Goal: Task Accomplishment & Management: Use online tool/utility

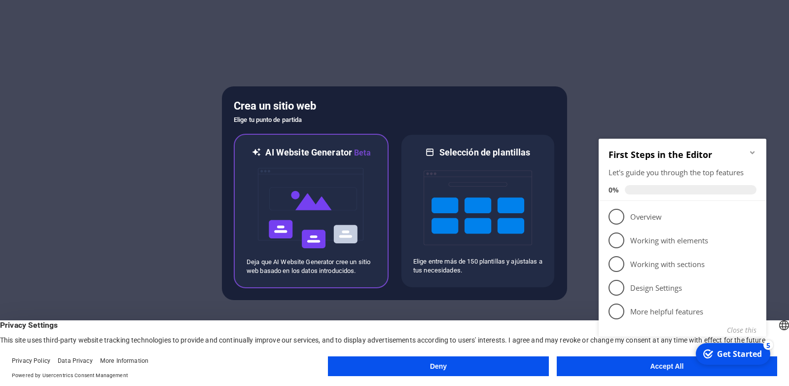
click at [327, 215] on img at bounding box center [311, 208] width 108 height 99
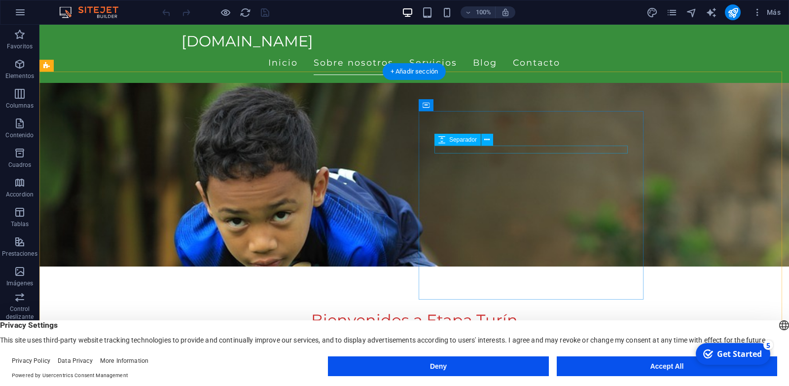
scroll to position [155, 0]
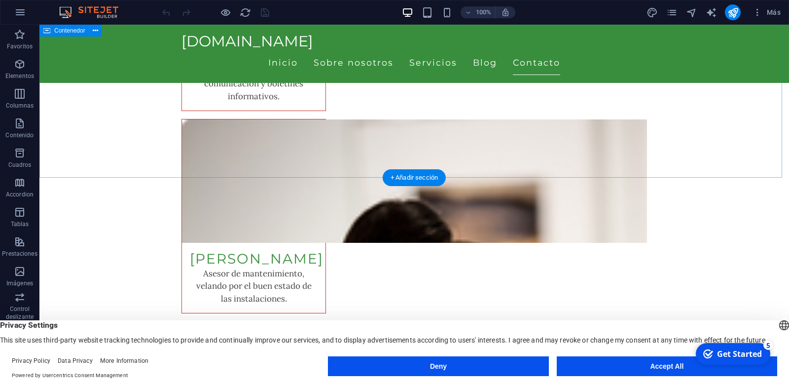
scroll to position [3246, 0]
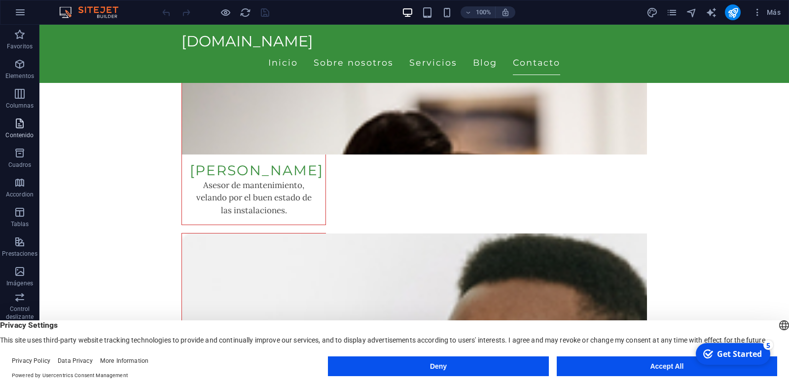
click at [18, 127] on icon "button" at bounding box center [20, 123] width 12 height 12
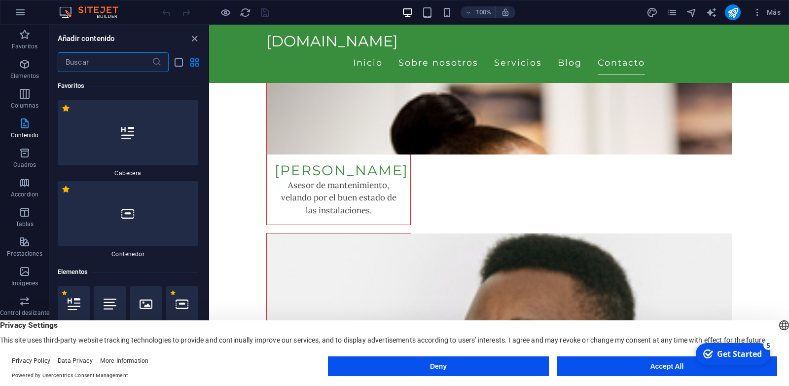
scroll to position [3330, 0]
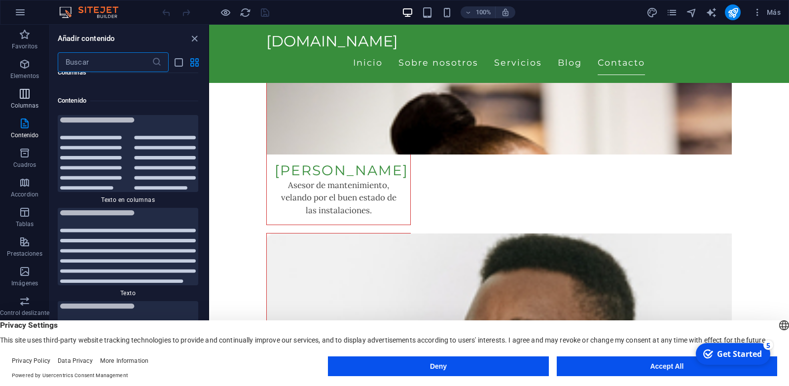
click at [27, 98] on icon "button" at bounding box center [25, 94] width 12 height 12
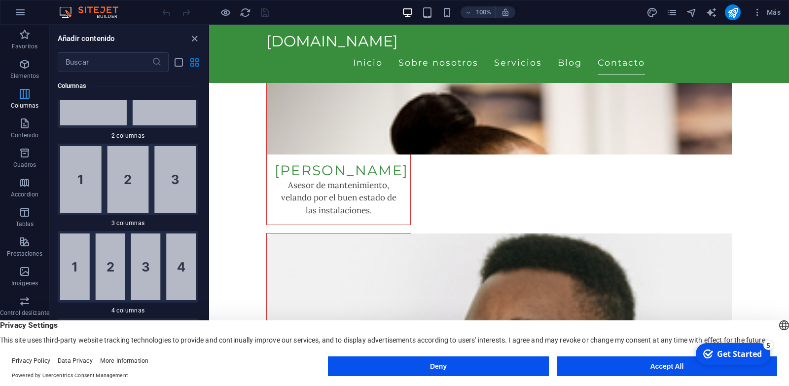
scroll to position [671, 0]
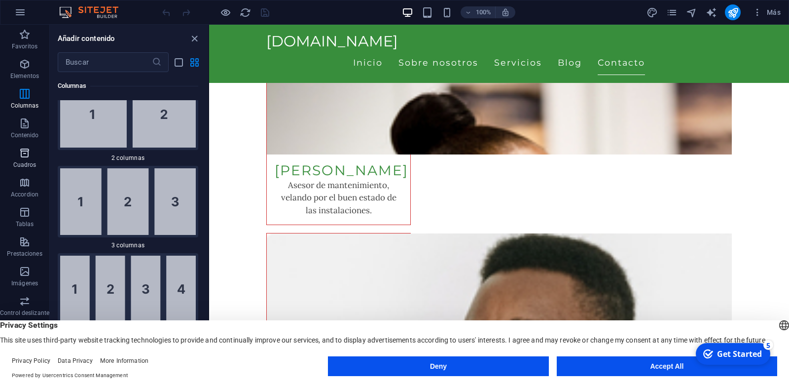
click at [26, 158] on icon "button" at bounding box center [25, 153] width 12 height 12
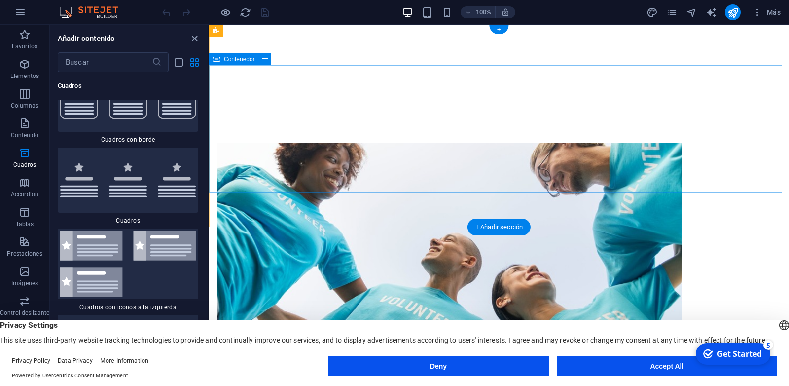
scroll to position [0, 0]
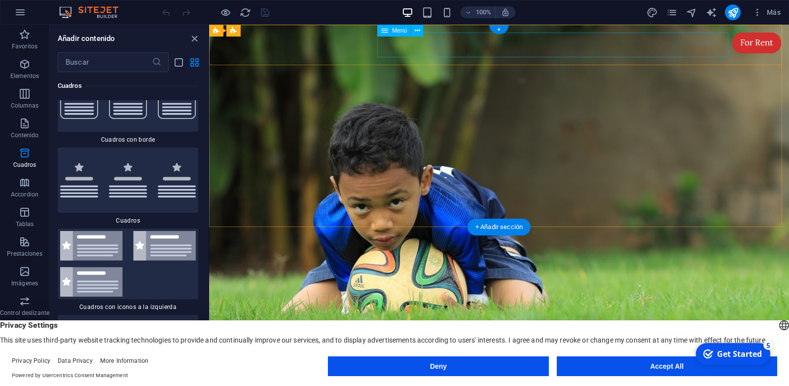
click at [421, 360] on nav "Inicio Sobre nosotros Servicios Blog Contacto" at bounding box center [498, 372] width 465 height 25
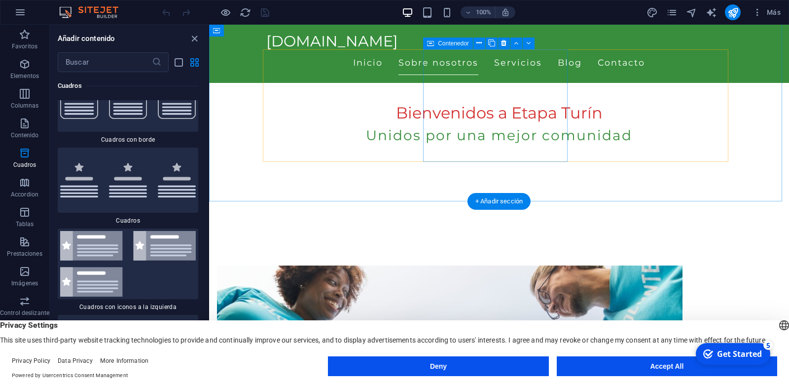
scroll to position [518, 0]
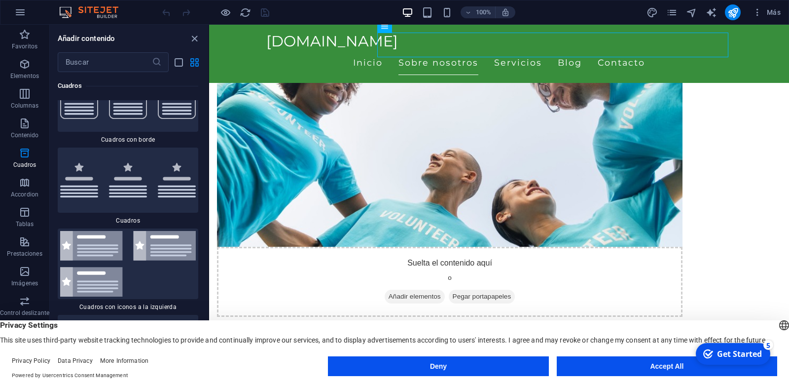
drag, startPoint x: 653, startPoint y: 362, endPoint x: 444, endPoint y: 338, distance: 211.0
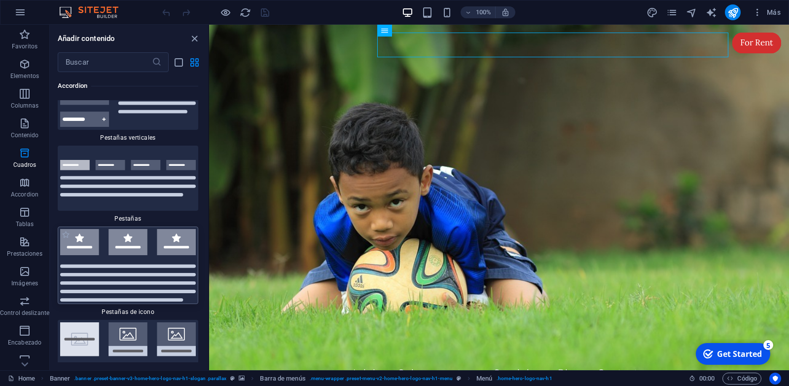
scroll to position [6619, 0]
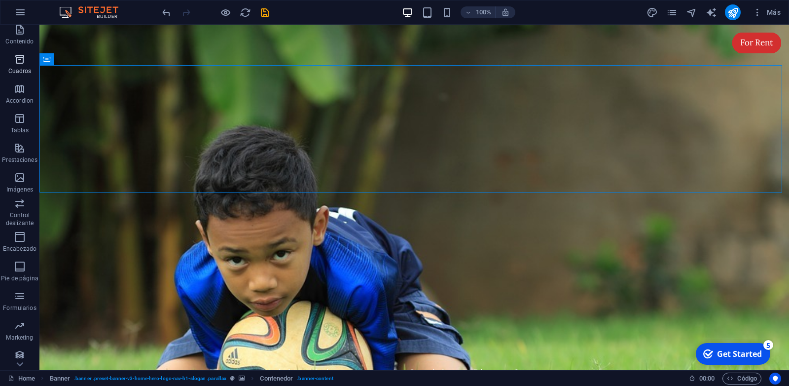
scroll to position [99, 0]
